Goal: Information Seeking & Learning: Learn about a topic

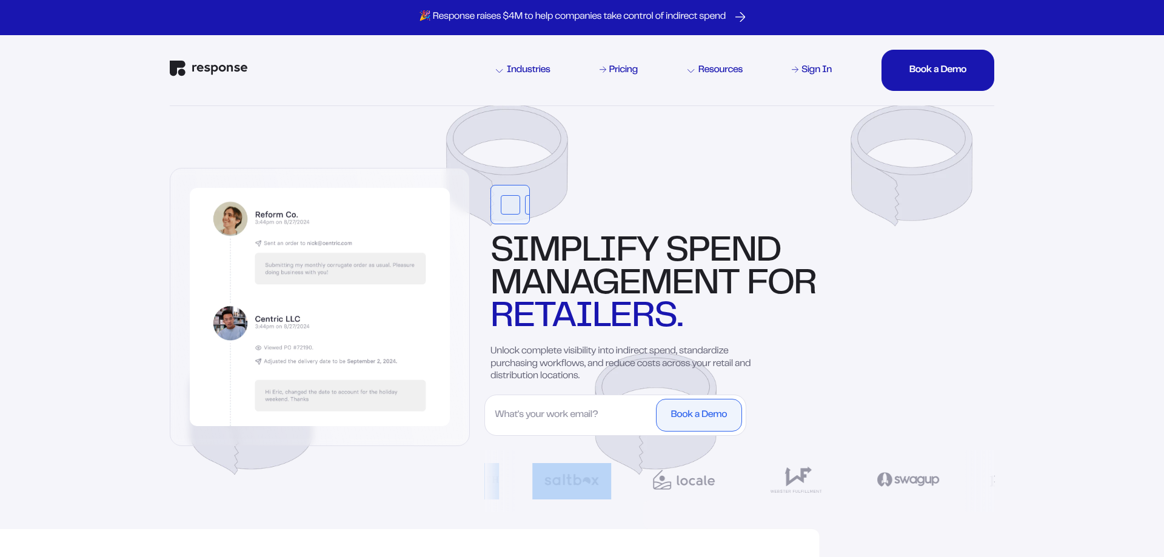
drag, startPoint x: 916, startPoint y: 195, endPoint x: 1043, endPoint y: 187, distance: 126.9
click at [497, 156] on img at bounding box center [581, 312] width 873 height 415
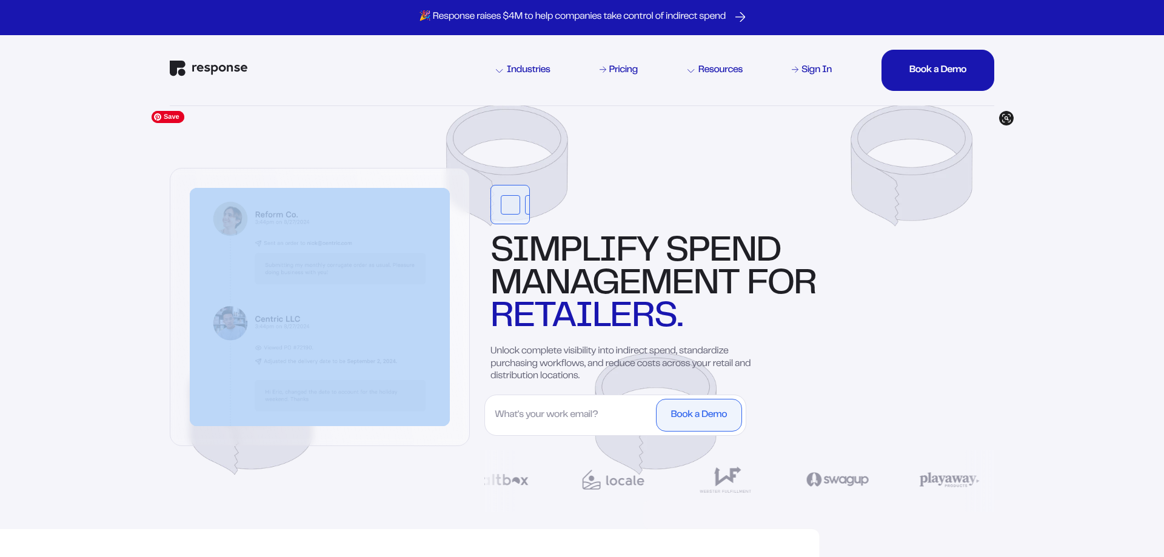
drag, startPoint x: 547, startPoint y: 173, endPoint x: 641, endPoint y: 113, distance: 112.0
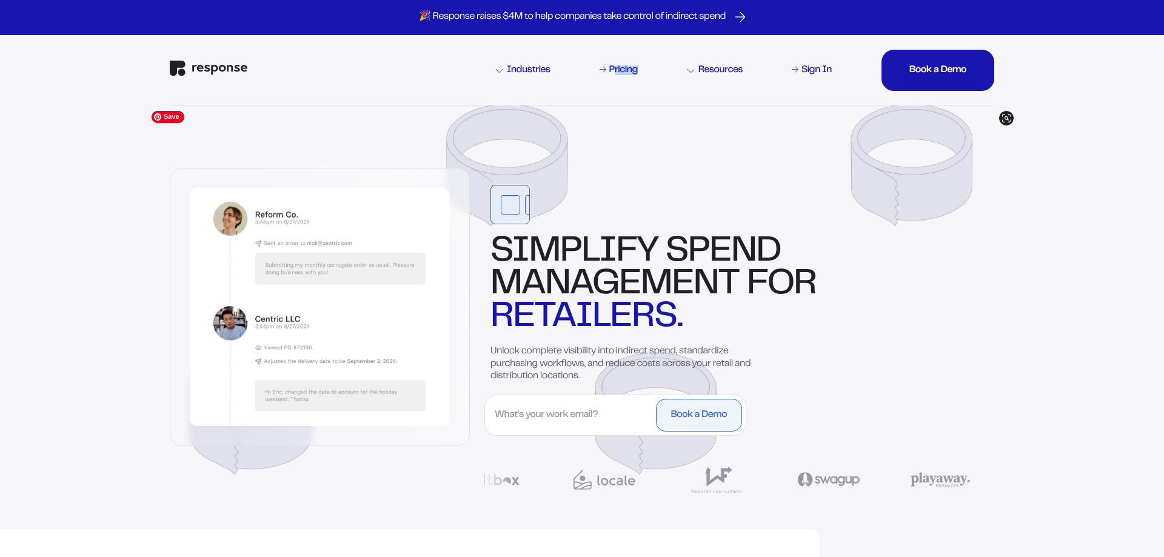
click at [668, 182] on img at bounding box center [581, 312] width 873 height 415
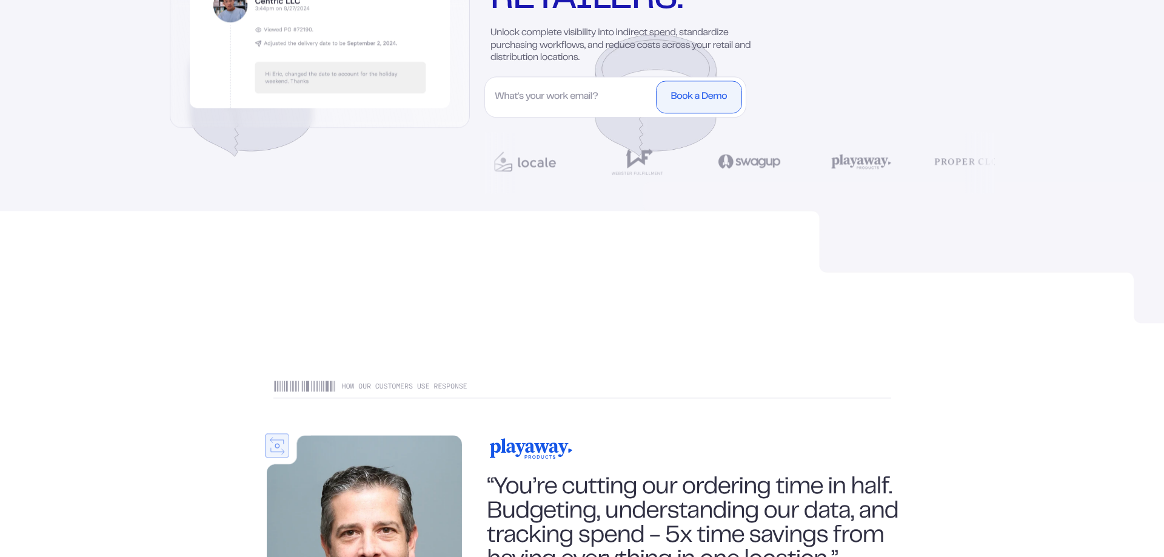
scroll to position [618, 0]
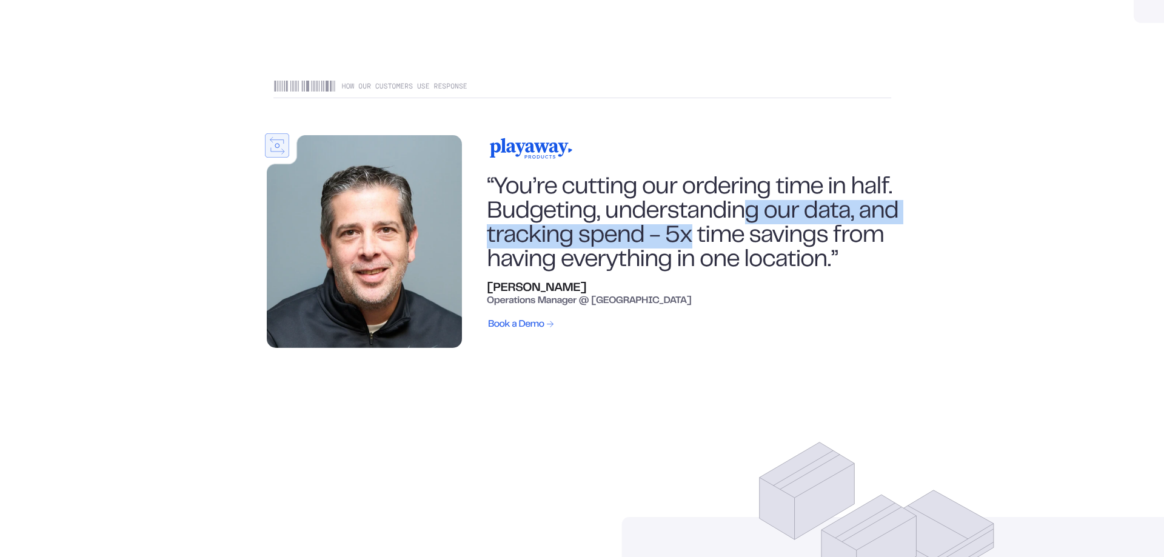
drag, startPoint x: 693, startPoint y: 230, endPoint x: 839, endPoint y: 198, distance: 150.1
click at [821, 198] on div "“You’re cutting our ordering time in half. Budgeting, understanding our data, a…" at bounding box center [693, 224] width 412 height 97
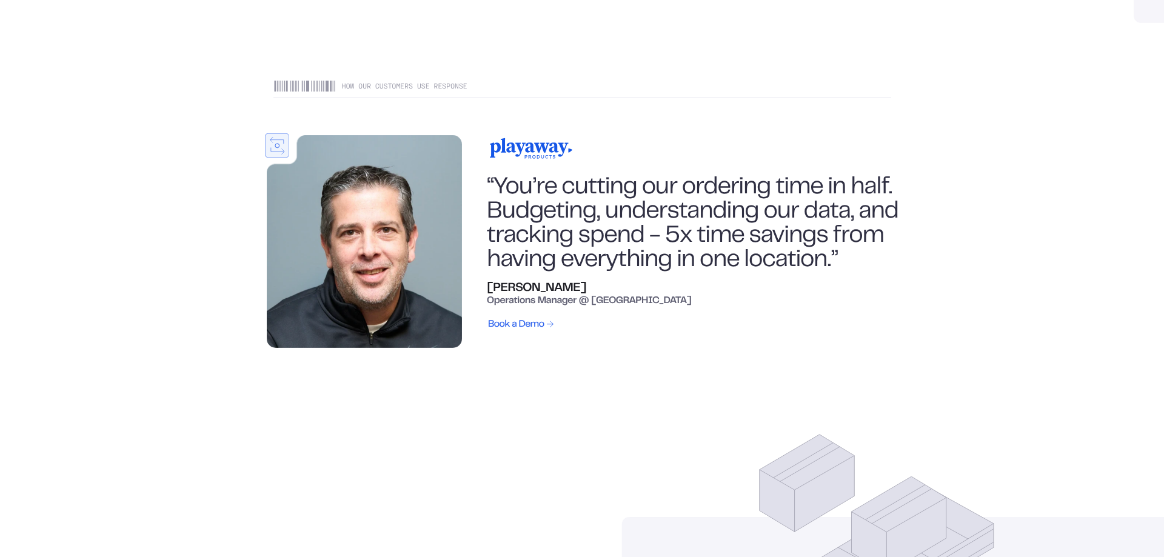
click at [761, 237] on div "“You’re cutting our ordering time in half. Budgeting, understanding our data, a…" at bounding box center [693, 224] width 412 height 97
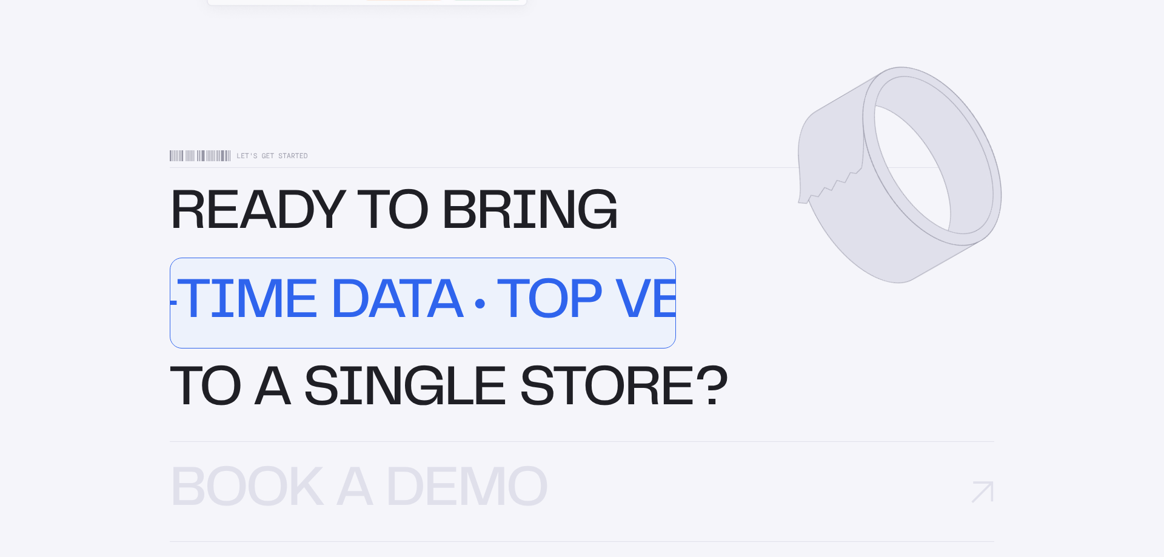
scroll to position [3585, 0]
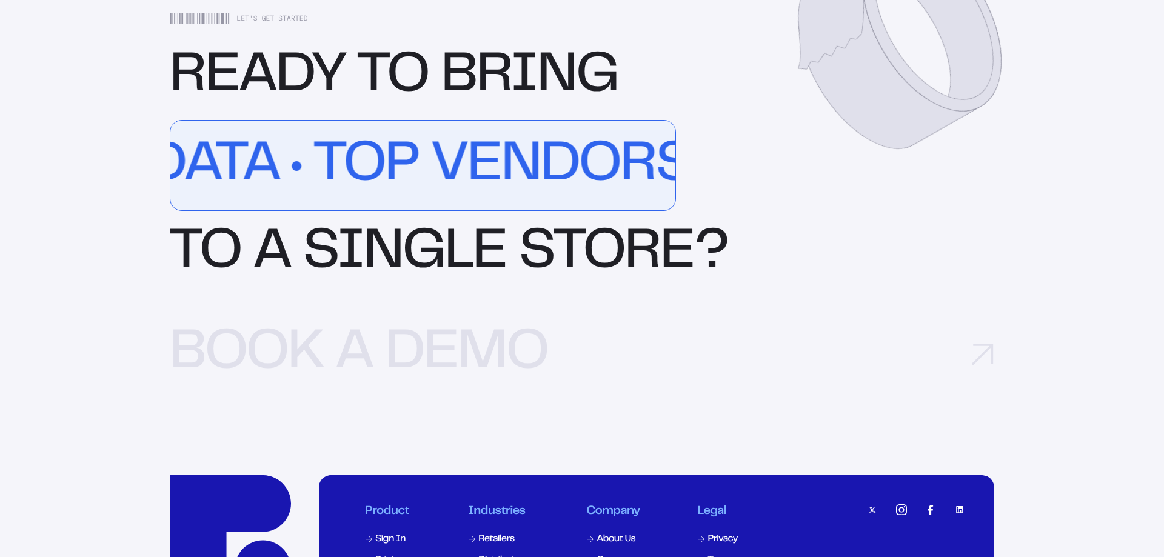
click at [408, 279] on div "READY TO BRING Real-Time Data top vendors powerful controls ORDER TRACKING PO M…" at bounding box center [582, 165] width 824 height 227
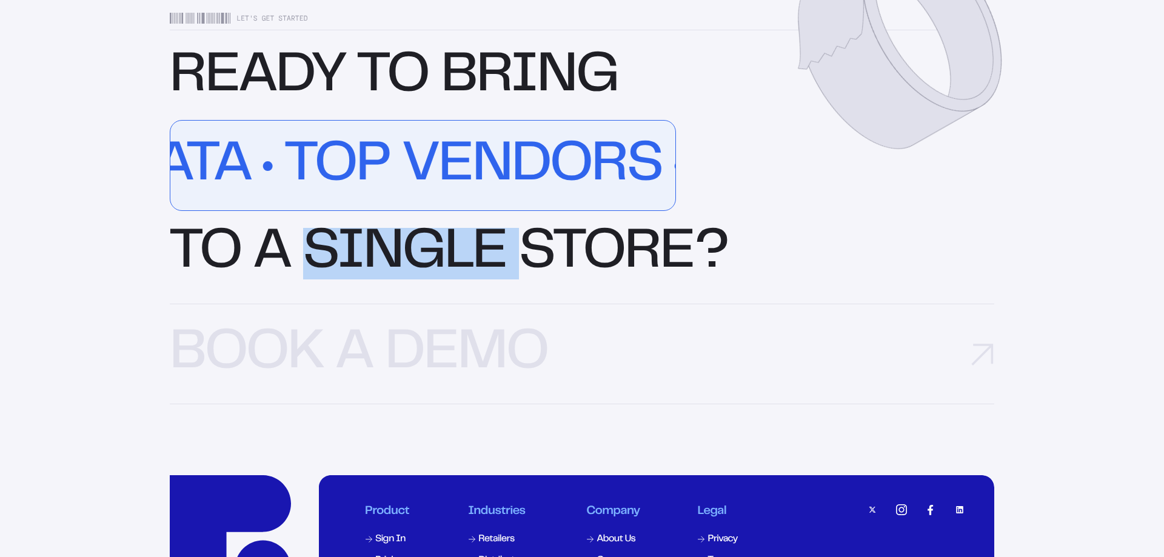
click at [408, 279] on div "READY TO BRING Real-Time Data top vendors powerful controls ORDER TRACKING PO M…" at bounding box center [582, 165] width 824 height 227
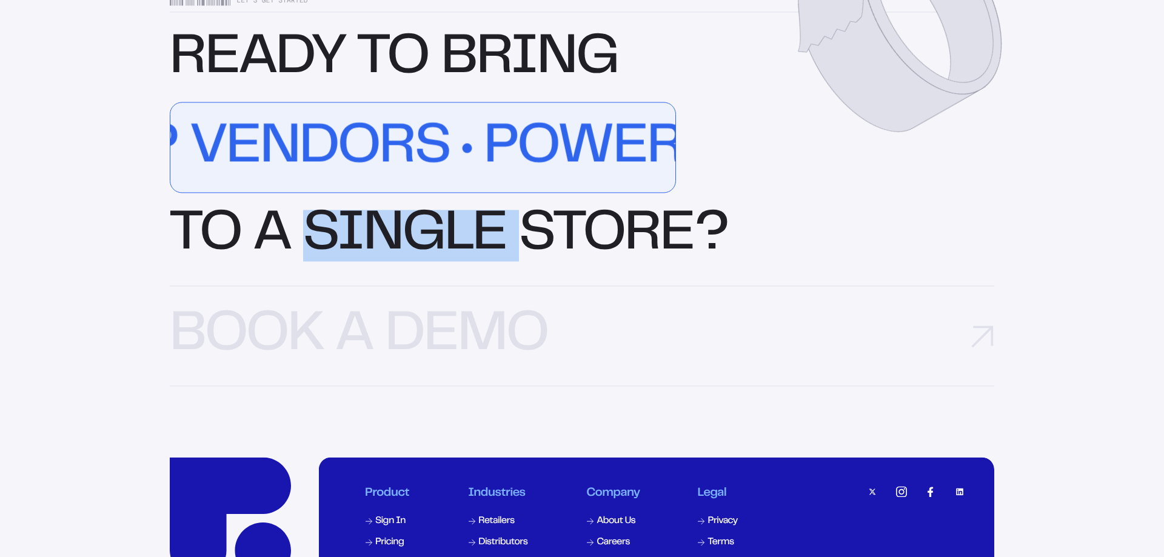
click at [433, 256] on div "READY TO BRING Real-Time Data top vendors powerful controls ORDER TRACKING PO M…" at bounding box center [582, 147] width 824 height 227
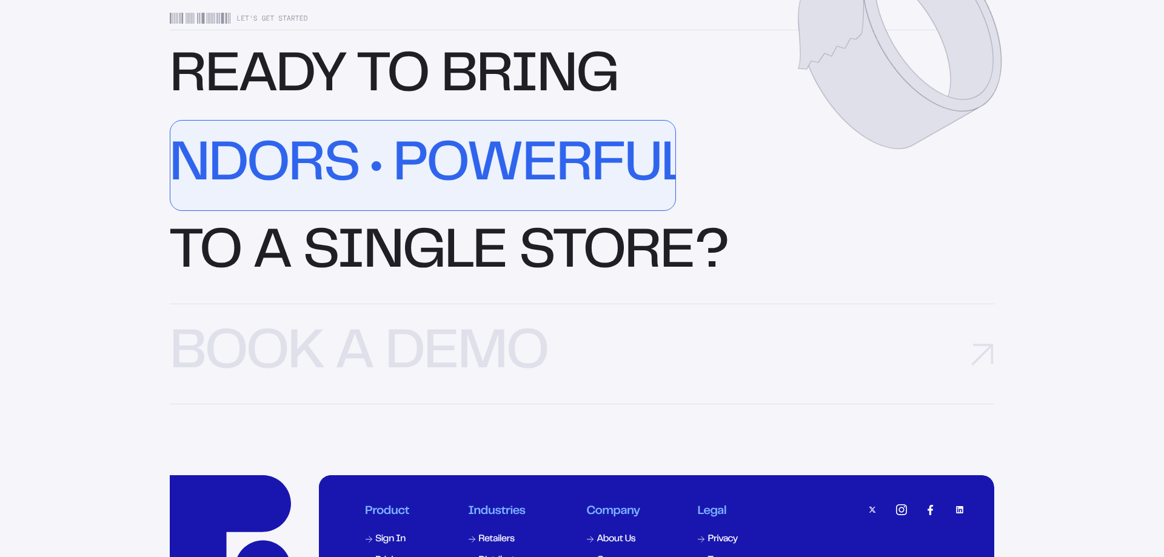
click at [398, 167] on div "Real-Time Data top vendors powerful controls ORDER TRACKING PO MANAGEMENT" at bounding box center [778, 166] width 2547 height 91
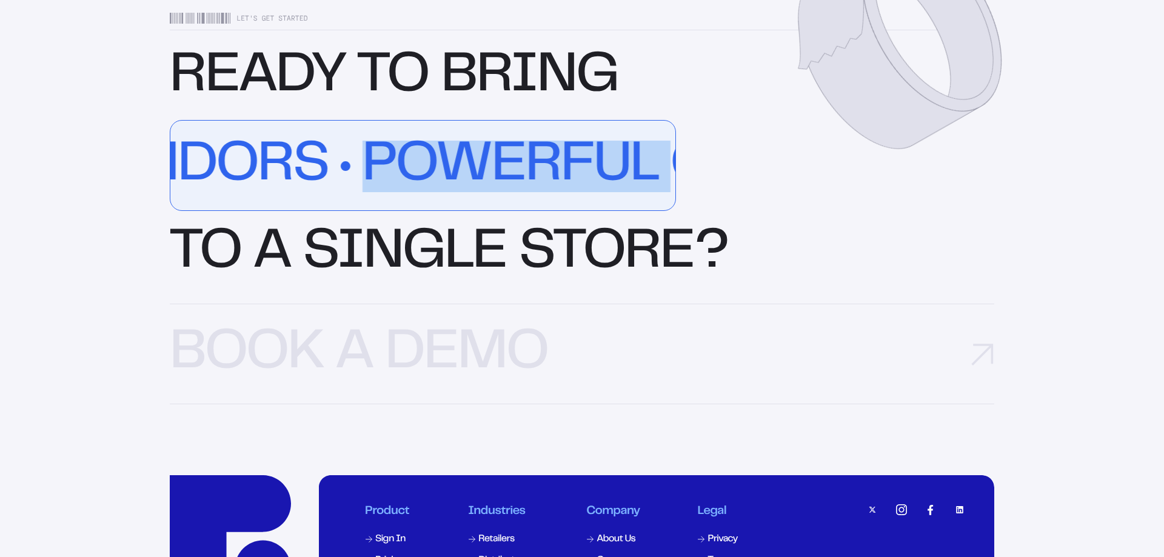
click at [398, 167] on div "Real-Time Data top vendors powerful controls ORDER TRACKING PO MANAGEMENT" at bounding box center [747, 166] width 2547 height 91
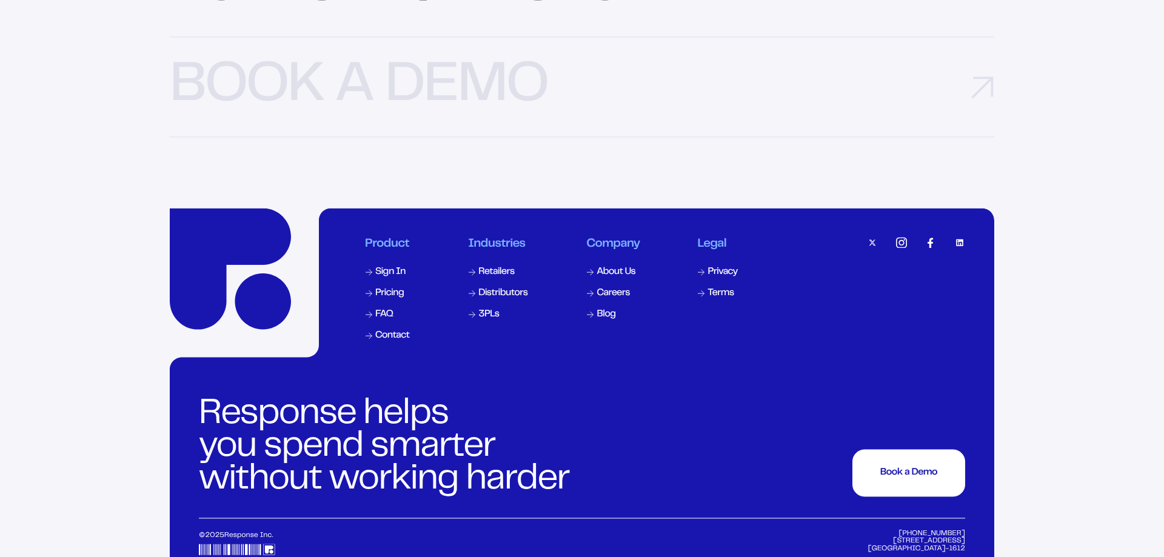
scroll to position [3938, 0]
